Goal: Navigation & Orientation: Find specific page/section

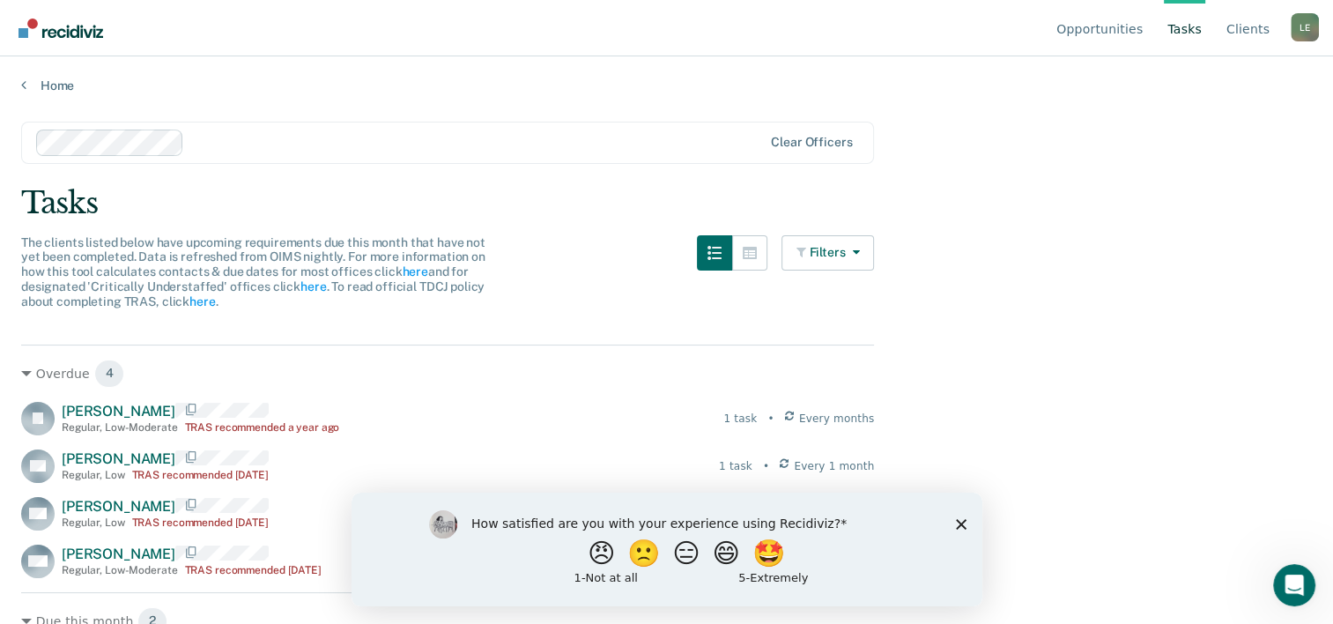
click at [954, 532] on div "How satisfied are you with your experience using Recidiviz? 😠 🙁 😑 😄 🤩 1 - Not a…" at bounding box center [666, 549] width 631 height 114
click at [966, 528] on div "How satisfied are you with your experience using Recidiviz? 😠 🙁 😑 😄 🤩 1 - Not a…" at bounding box center [666, 549] width 631 height 114
click at [957, 516] on div "How satisfied are you with your experience using Recidiviz? 😠 🙁 😑 😄 🤩 1 - Not a…" at bounding box center [666, 549] width 631 height 114
click at [964, 520] on polygon "Close survey" at bounding box center [960, 523] width 11 height 11
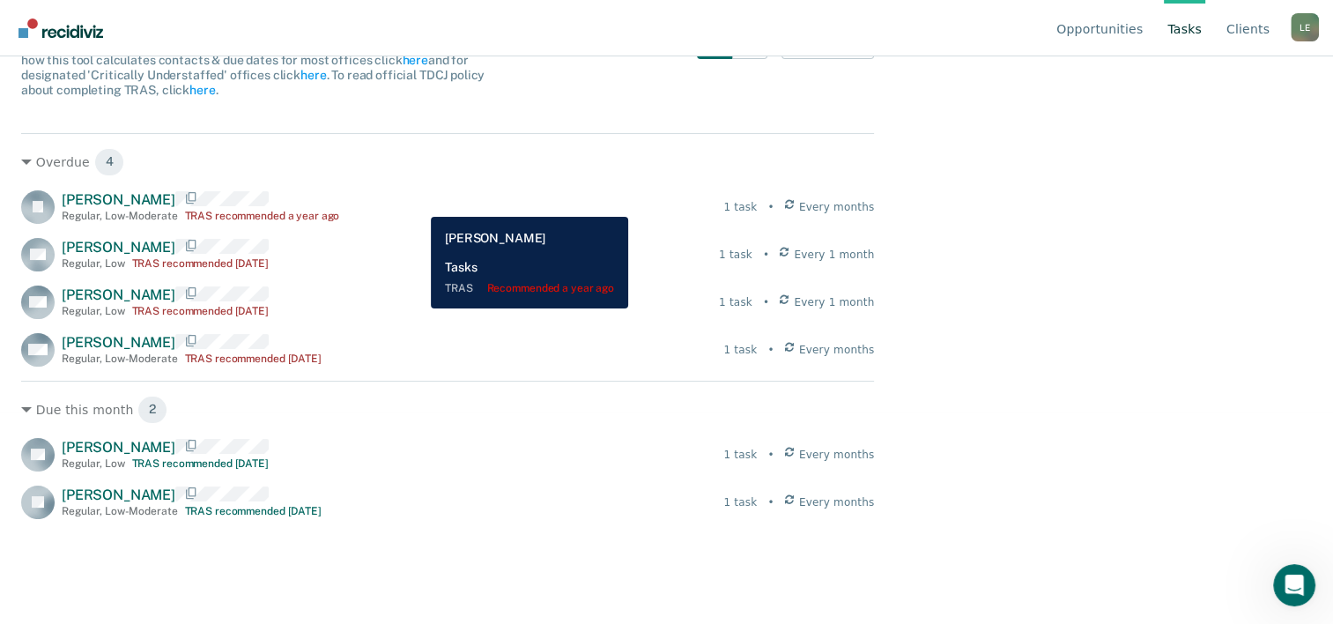
scroll to position [214, 0]
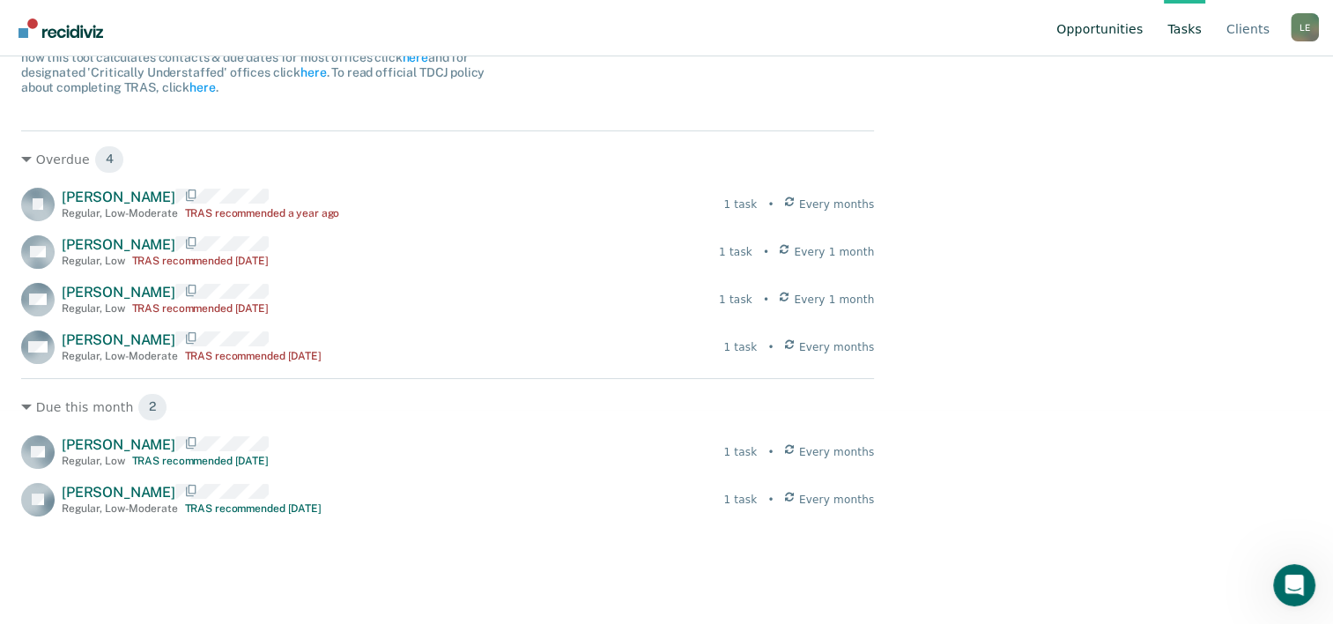
click at [1126, 37] on link "Opportunities" at bounding box center [1099, 28] width 93 height 56
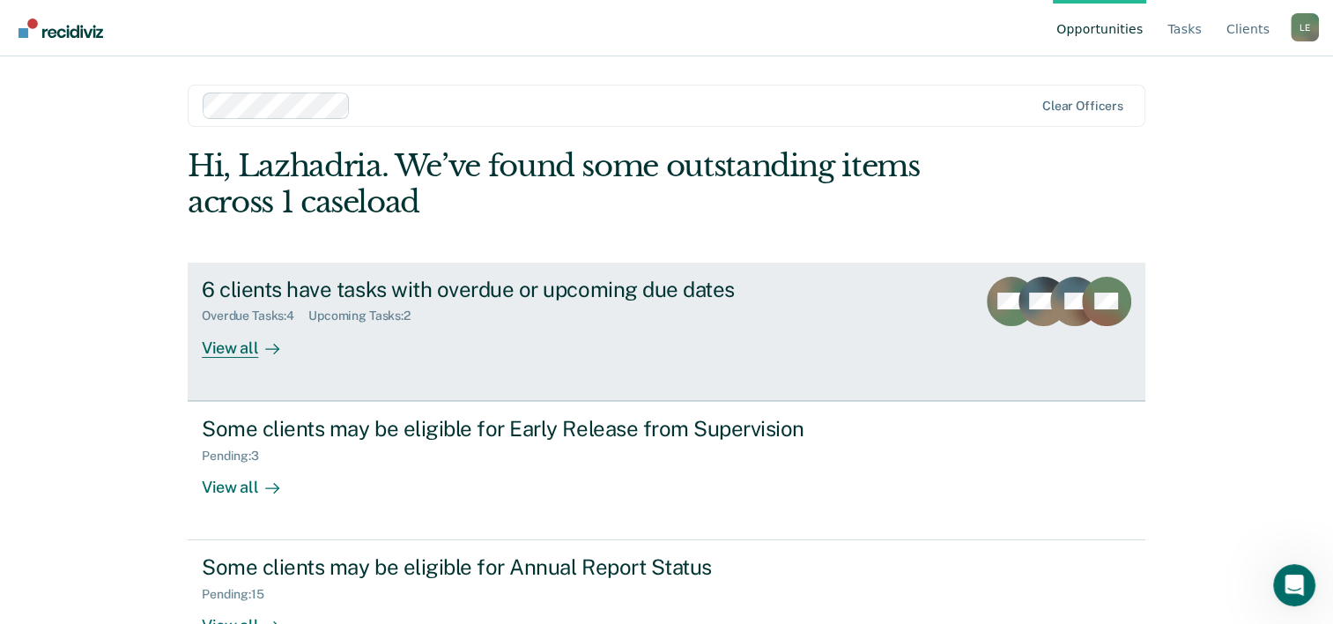
click at [615, 304] on div "Overdue Tasks : 4 Upcoming Tasks : 2" at bounding box center [511, 312] width 619 height 22
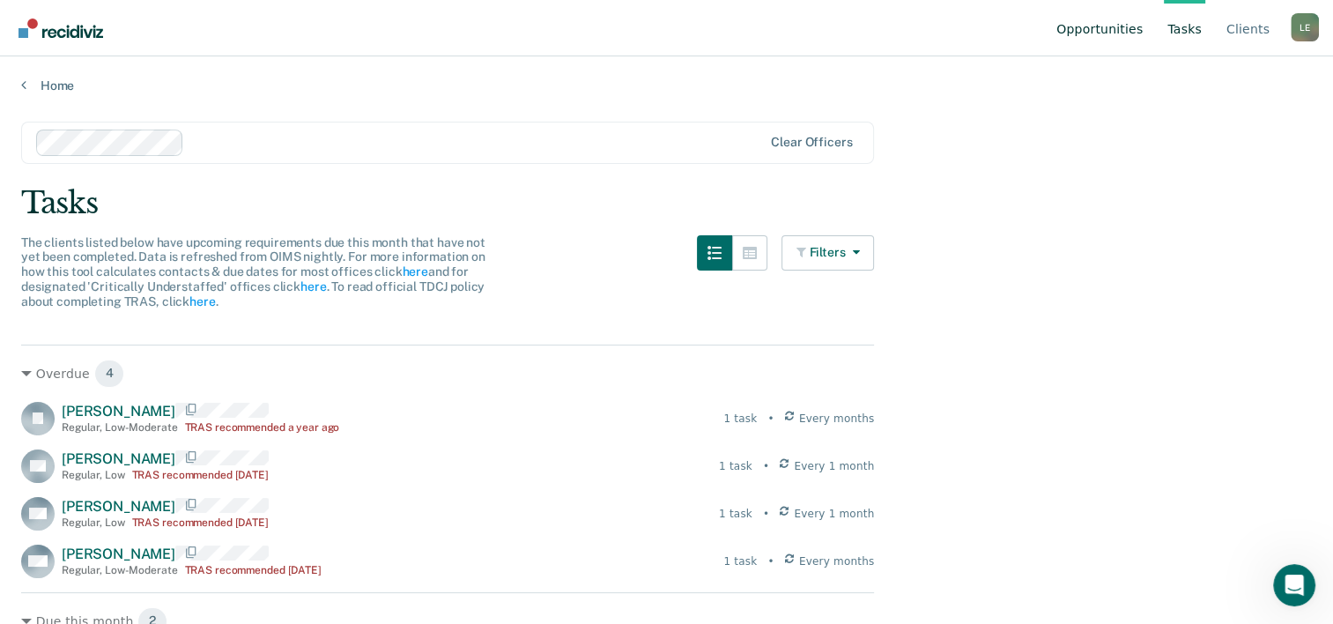
click at [1089, 39] on link "Opportunities" at bounding box center [1099, 28] width 93 height 56
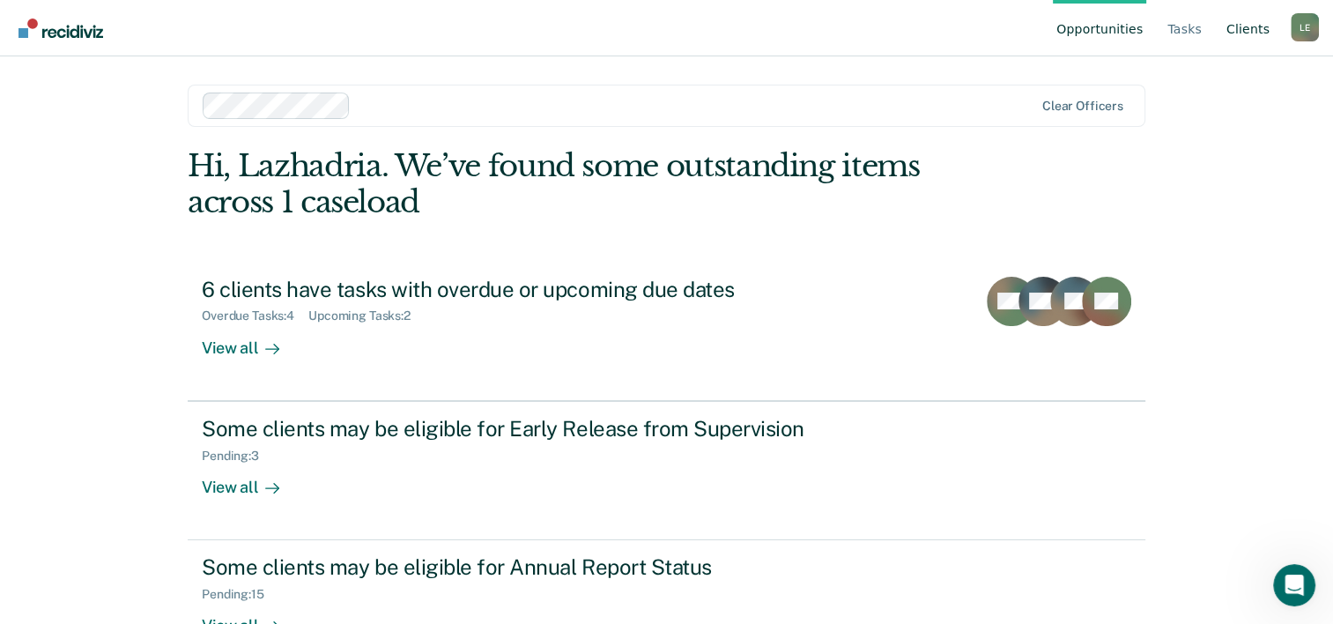
click at [1249, 35] on link "Client s" at bounding box center [1248, 28] width 50 height 56
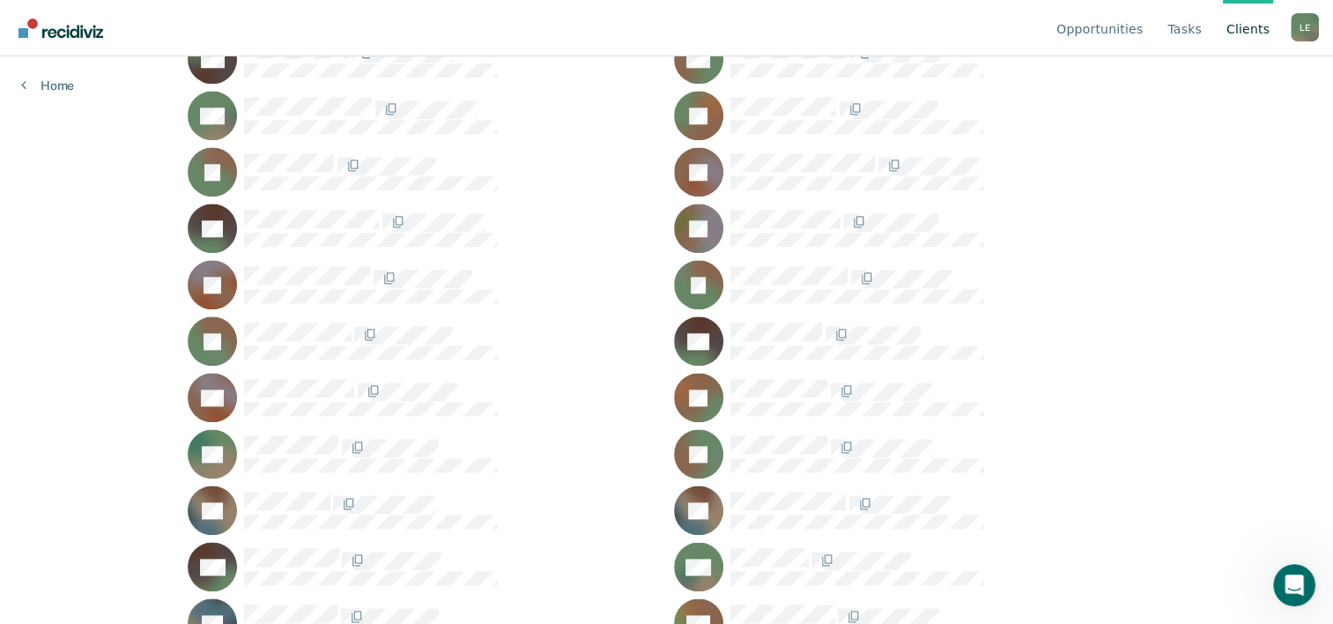
scroll to position [1866, 0]
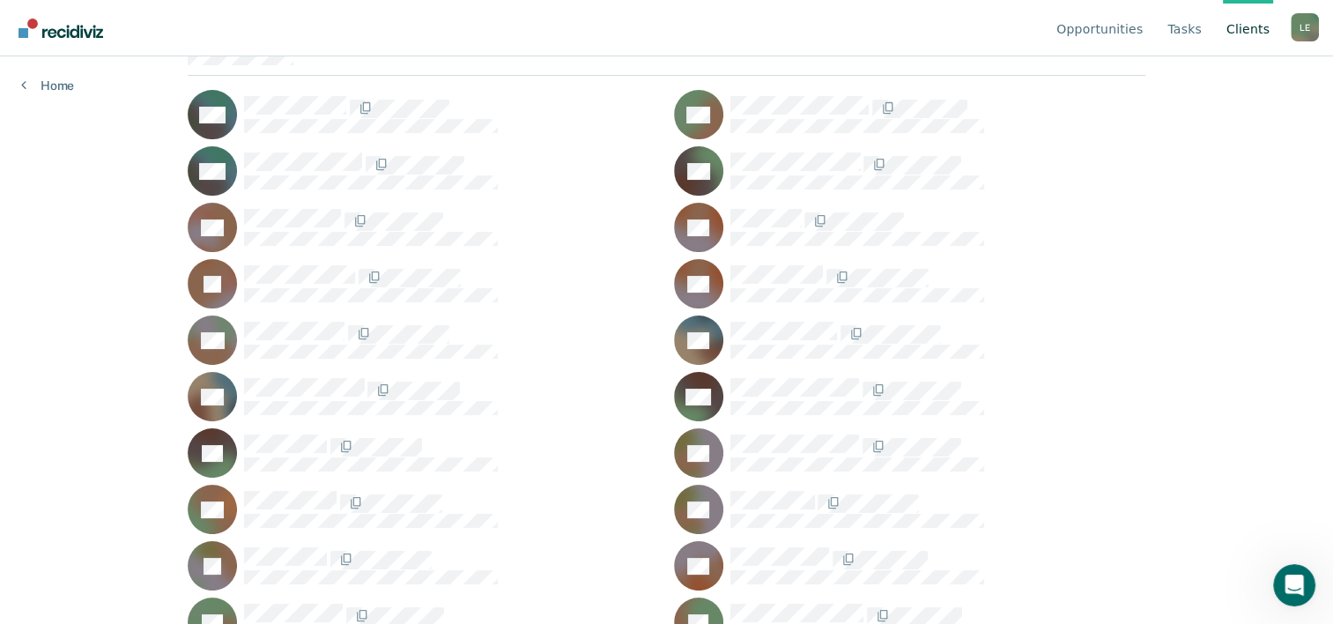
scroll to position [0, 0]
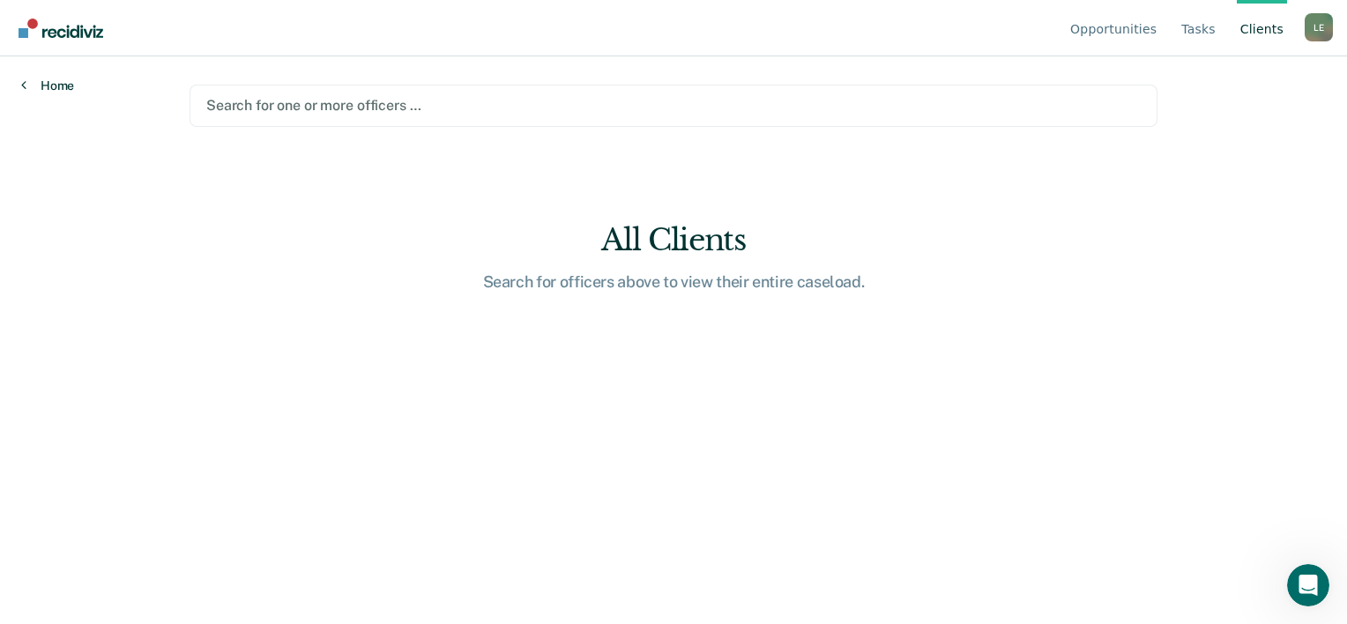
click at [42, 78] on link "Home" at bounding box center [47, 86] width 53 height 16
